Goal: Information Seeking & Learning: Learn about a topic

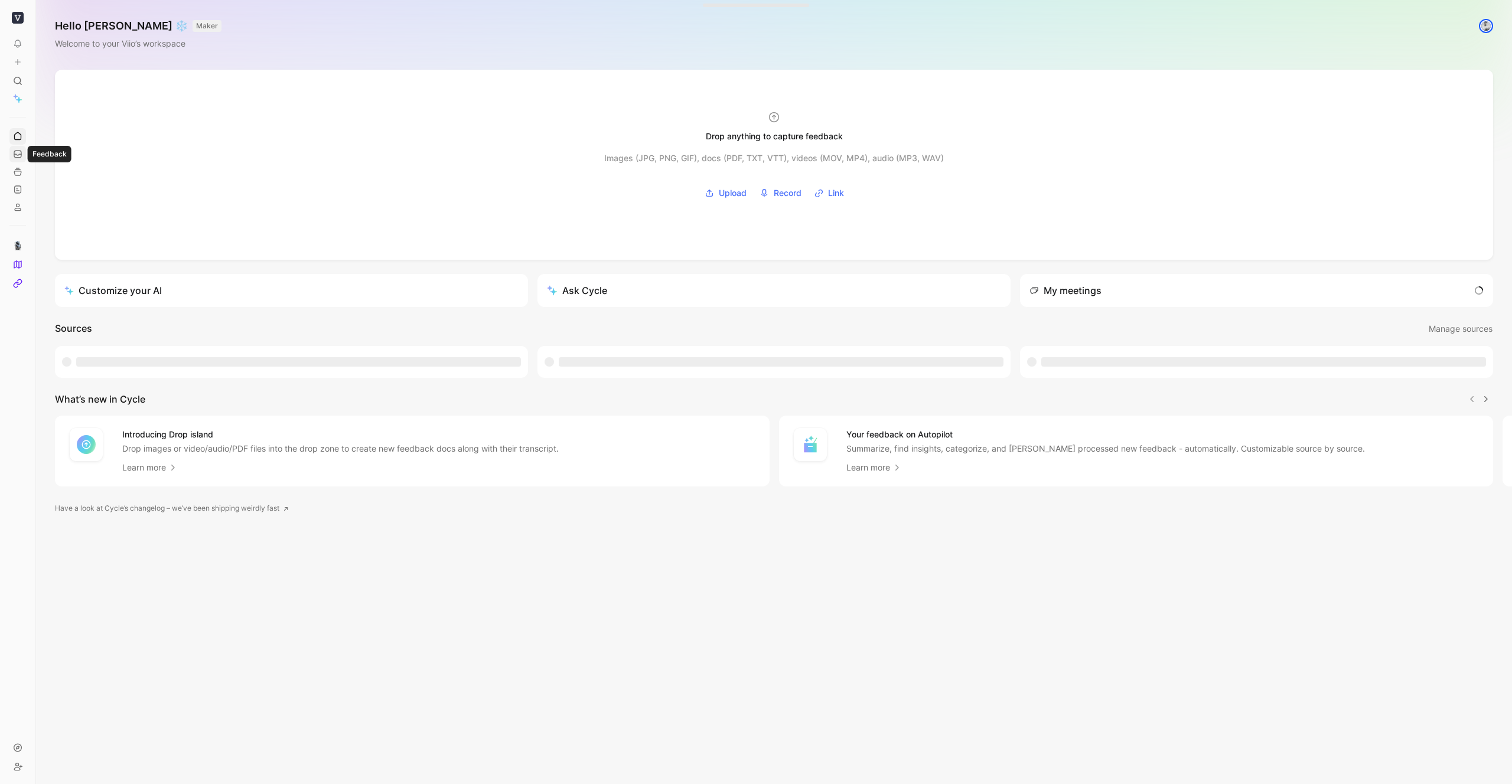
click at [18, 155] on icon at bounding box center [17, 154] width 9 height 9
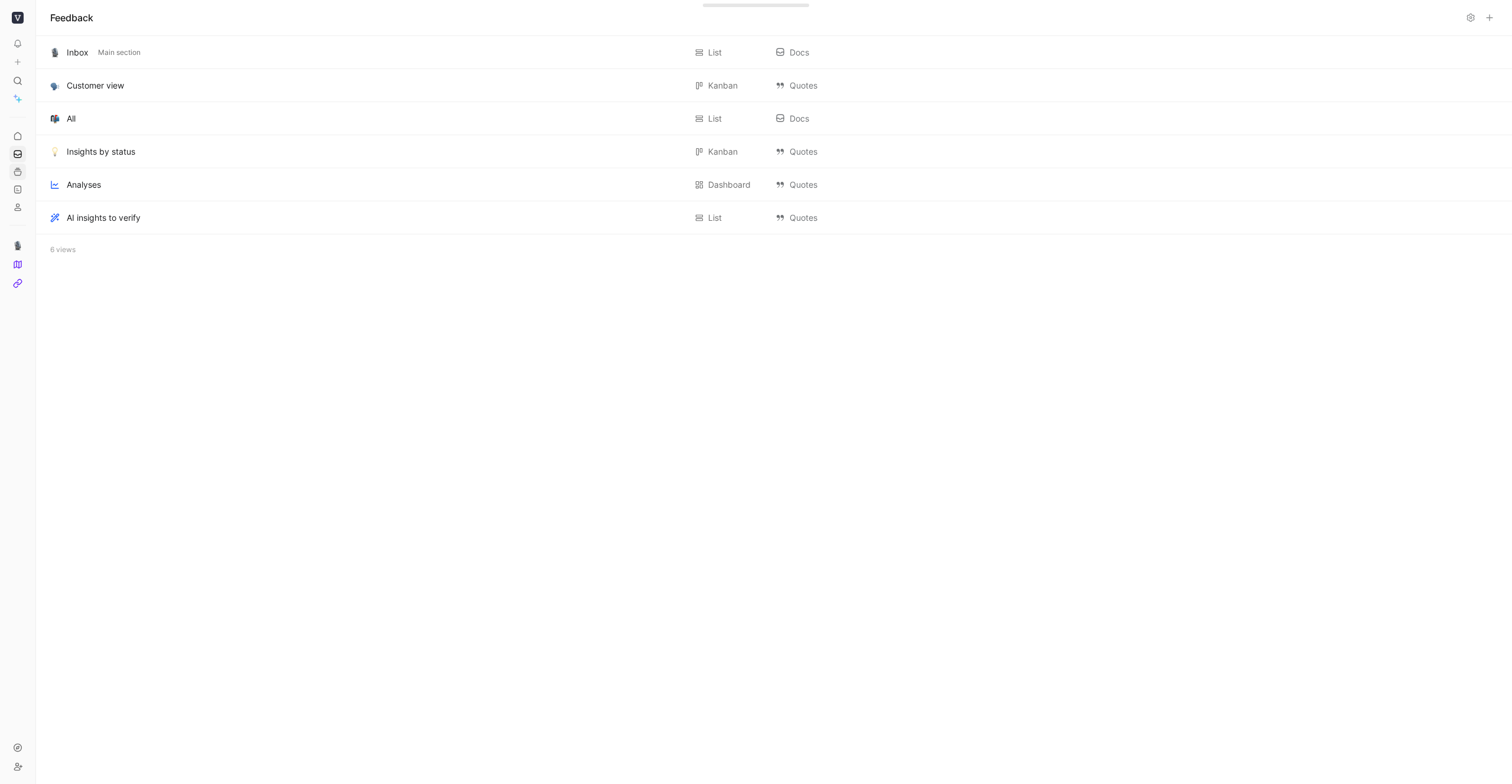
click at [17, 170] on icon at bounding box center [17, 172] width 9 height 9
click at [19, 138] on icon at bounding box center [17, 136] width 9 height 9
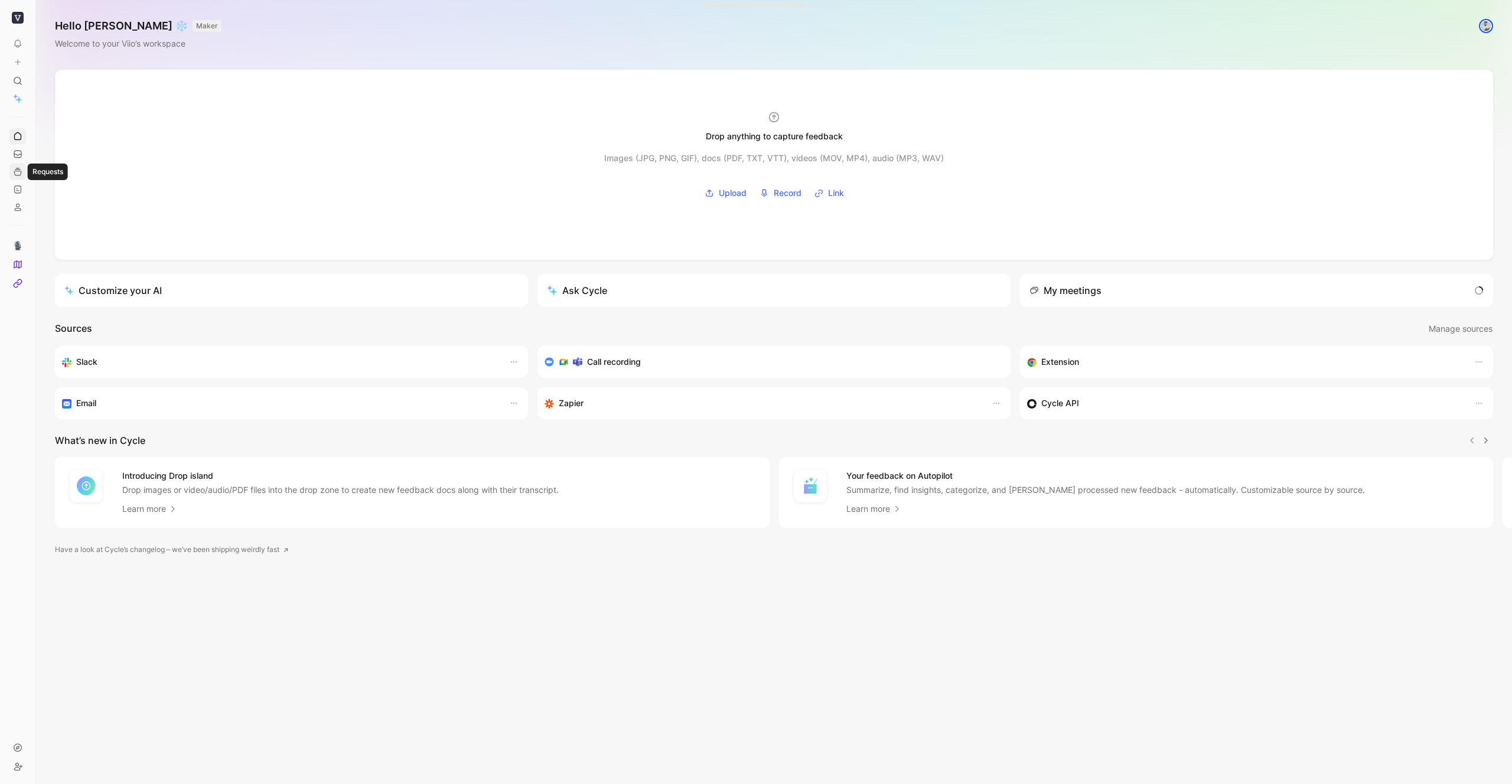
click at [17, 169] on icon at bounding box center [17, 172] width 9 height 9
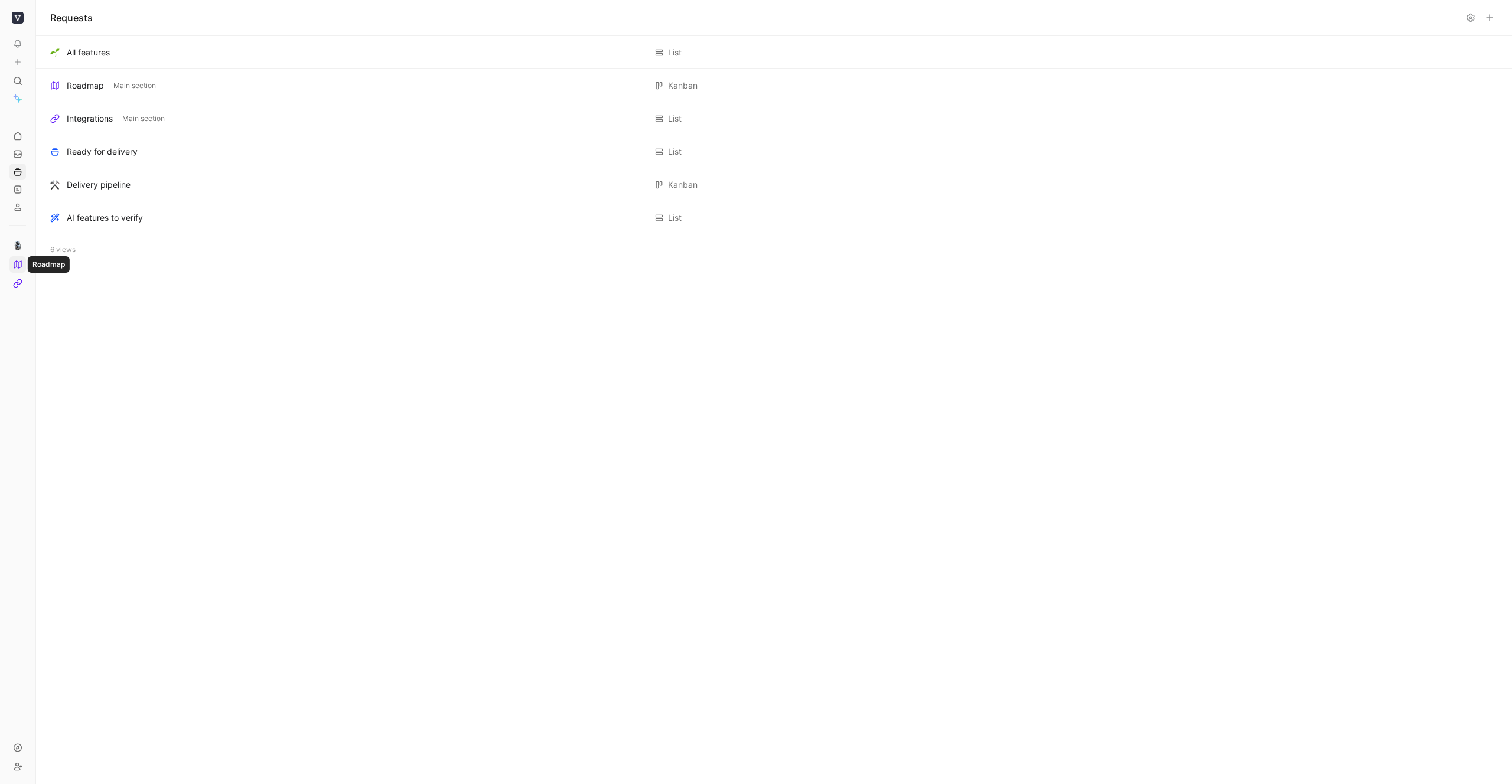
click at [18, 266] on icon at bounding box center [17, 264] width 9 height 9
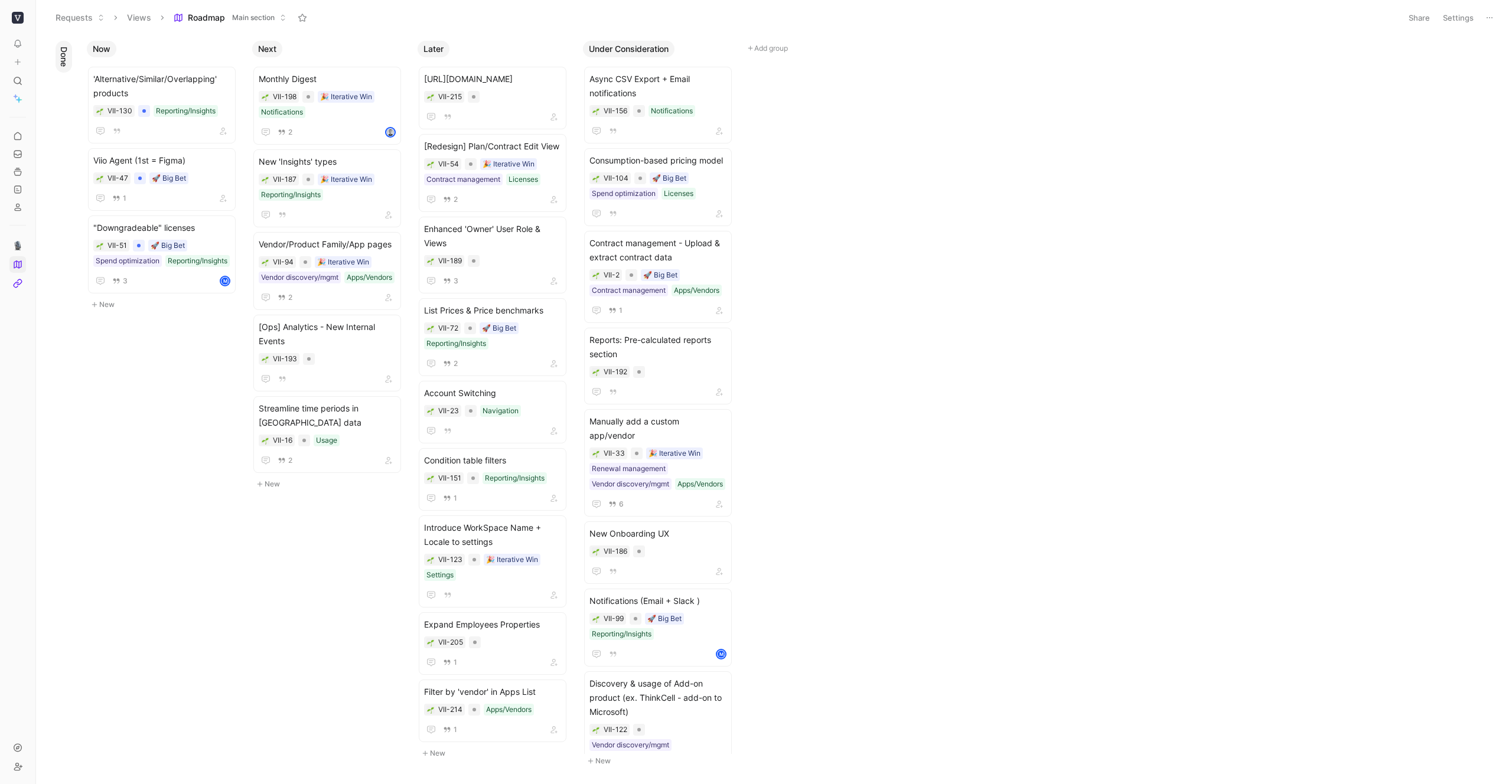
click at [217, 16] on span "Roadmap" at bounding box center [206, 17] width 37 height 12
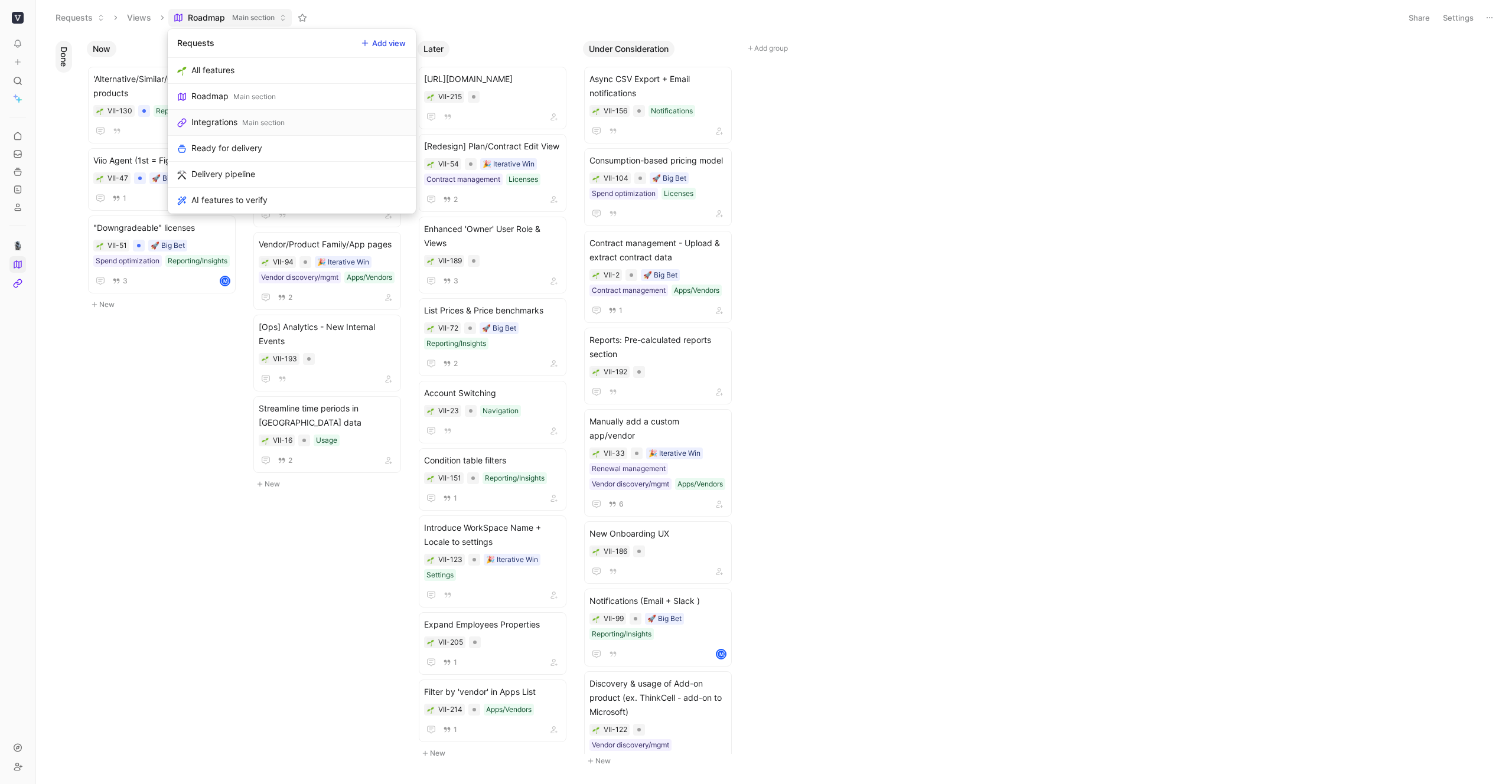
click at [220, 115] on div "Integrations" at bounding box center [214, 121] width 46 height 14
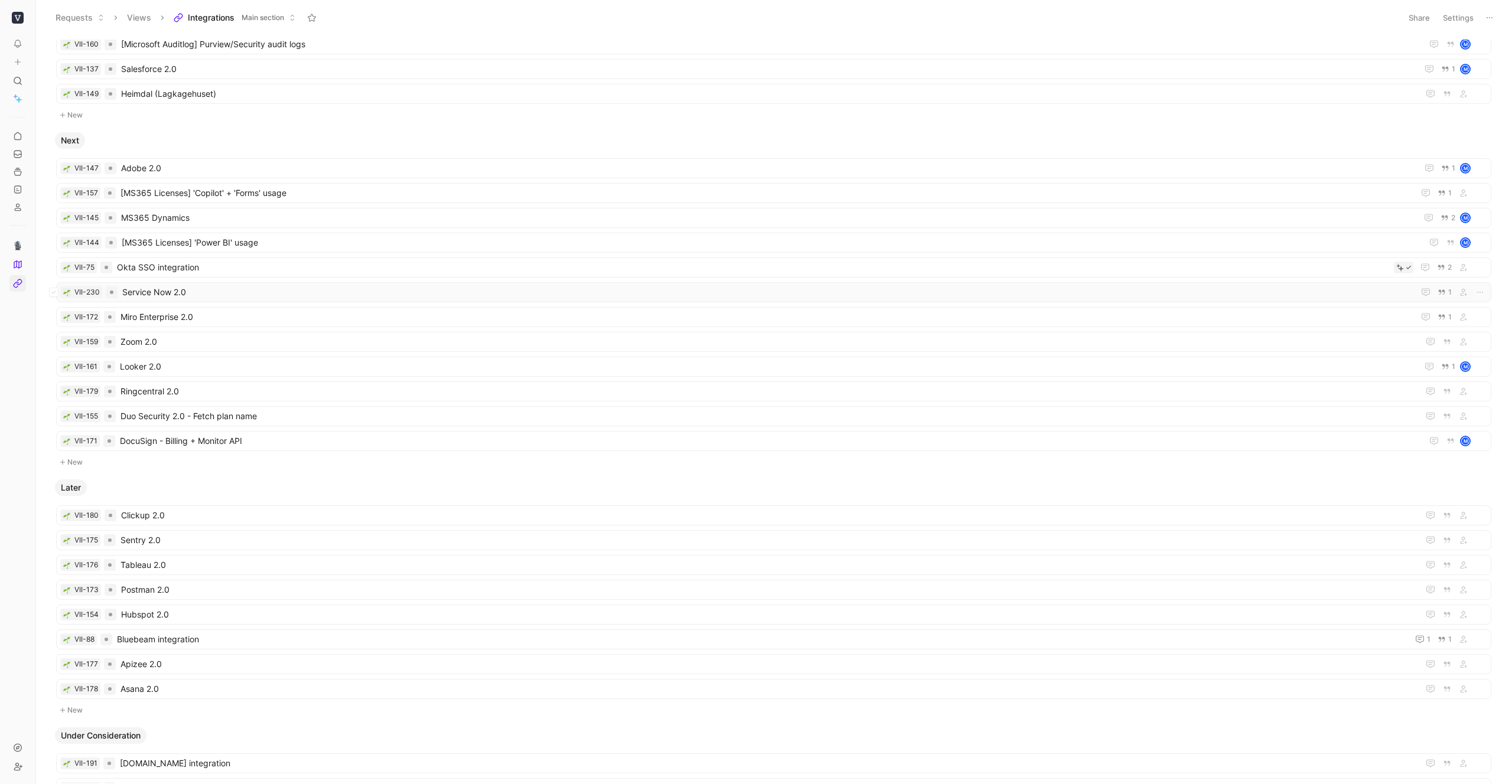
scroll to position [303, 0]
click at [147, 621] on span "Hubspot 2.0" at bounding box center [768, 617] width 1293 height 14
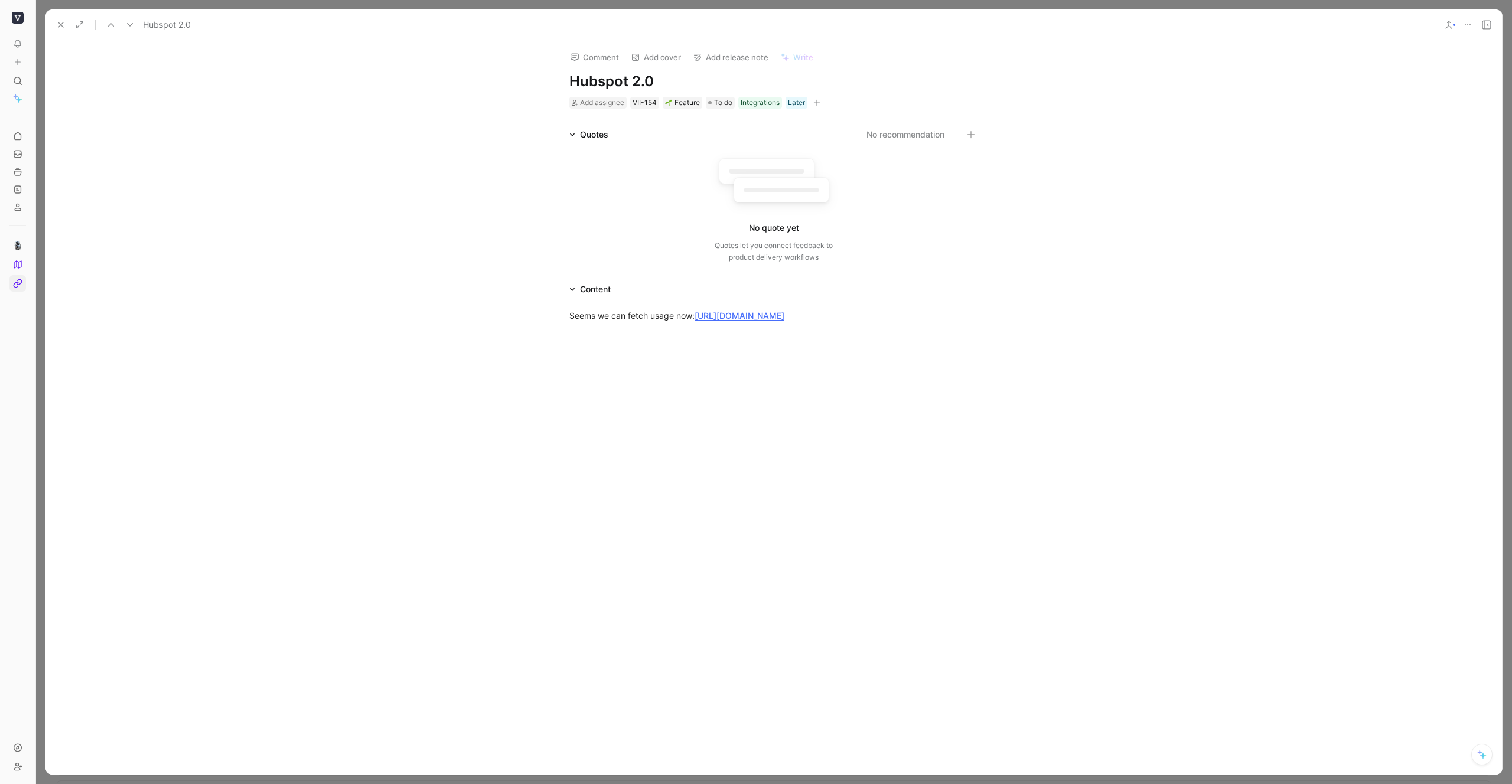
click at [58, 21] on icon at bounding box center [61, 25] width 9 height 9
